Goal: Task Accomplishment & Management: Manage account settings

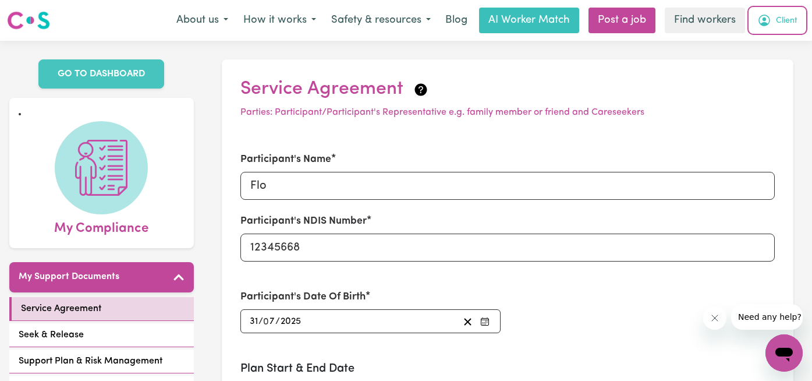
click at [789, 17] on span "Client" at bounding box center [787, 21] width 22 height 13
click at [188, 196] on li "My Compliance" at bounding box center [101, 172] width 185 height 150
click at [788, 20] on span "Client" at bounding box center [787, 21] width 22 height 13
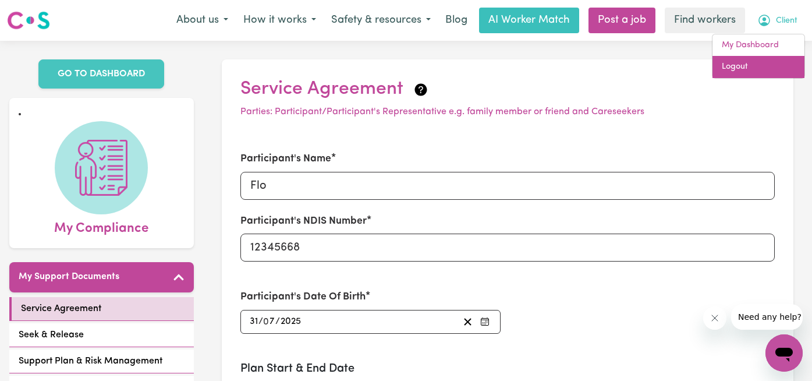
click at [771, 65] on link "Logout" at bounding box center [759, 67] width 92 height 22
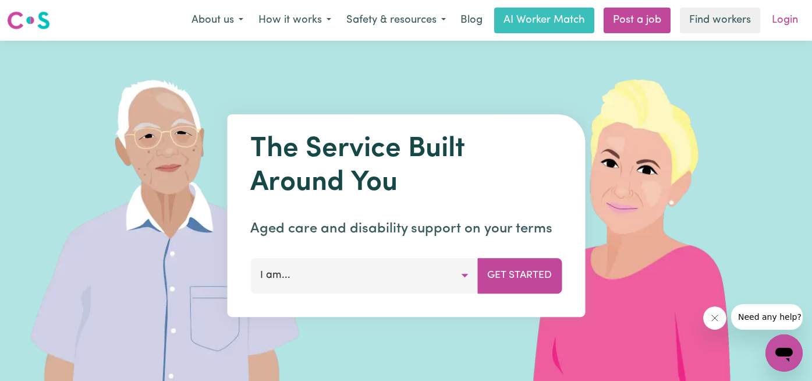
click at [781, 14] on link "Login" at bounding box center [785, 21] width 40 height 26
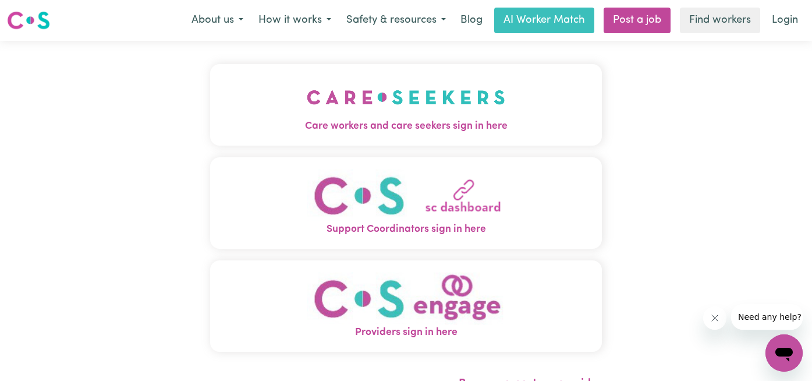
click at [316, 125] on span "Care workers and care seekers sign in here" at bounding box center [406, 126] width 392 height 15
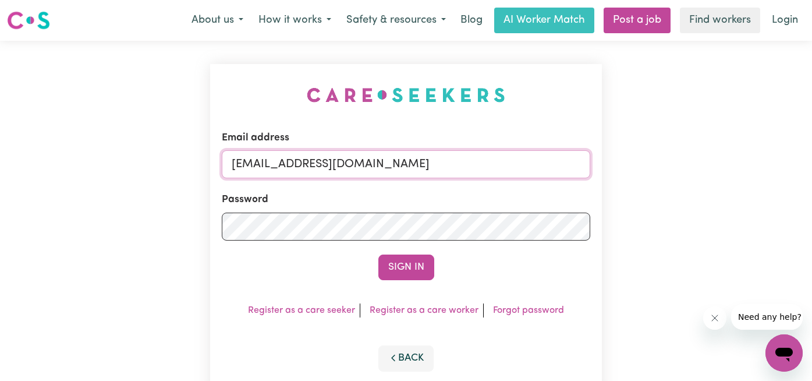
drag, startPoint x: 421, startPoint y: 167, endPoint x: -19, endPoint y: 89, distance: 446.9
drag, startPoint x: 226, startPoint y: 163, endPoint x: 129, endPoint y: 163, distance: 96.6
click at [134, 163] on div "Email address flo Password Sign In Register as a care seeker Register as a care…" at bounding box center [406, 229] width 812 height 377
click at [231, 162] on input "[EMAIL_ADDRESS][DOMAIN_NAME]" at bounding box center [406, 164] width 369 height 28
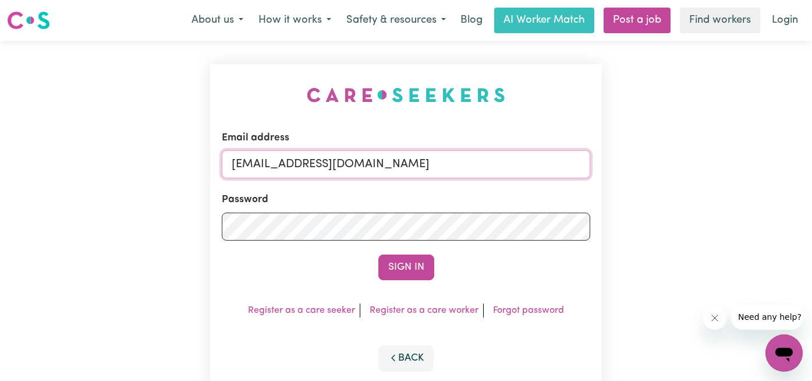
type input "[EMAIL_ADDRESS][DOMAIN_NAME]"
click at [378, 254] on button "Sign In" at bounding box center [406, 267] width 56 height 26
